Goal: Information Seeking & Learning: Learn about a topic

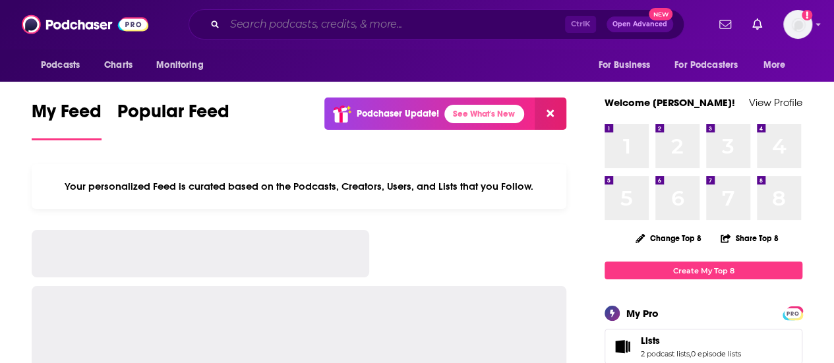
click at [281, 17] on input "Search podcasts, credits, & more..." at bounding box center [395, 24] width 340 height 21
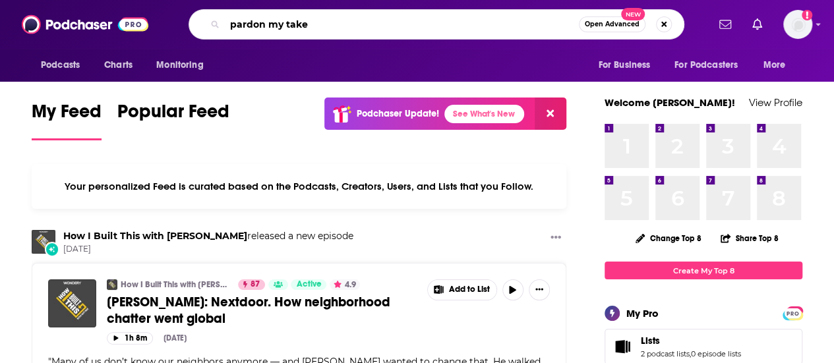
type input "pardon my take"
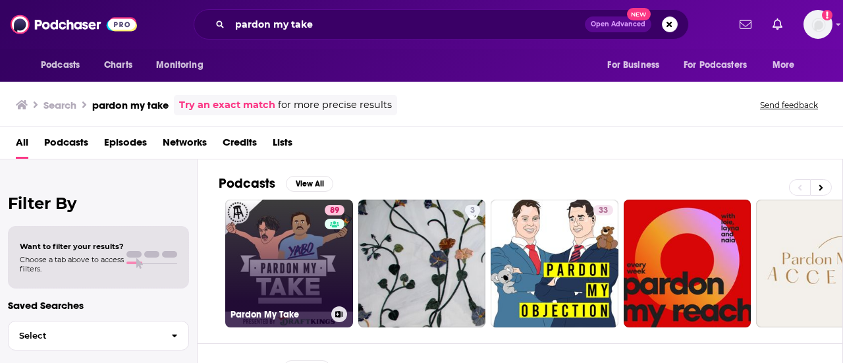
click at [269, 237] on link "89 Pardon My Take" at bounding box center [289, 264] width 128 height 128
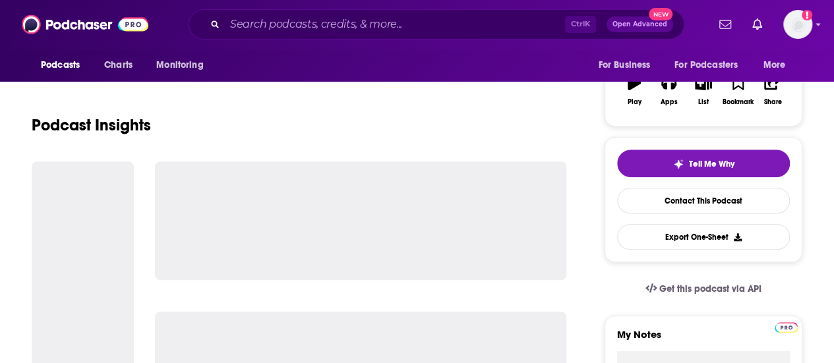
scroll to position [198, 0]
